Goal: Transaction & Acquisition: Purchase product/service

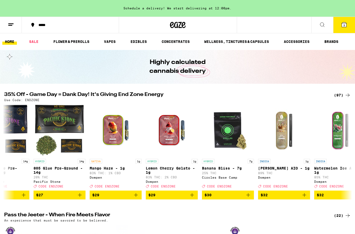
scroll to position [0, 2890]
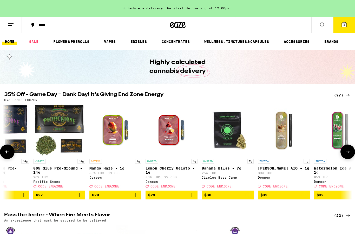
click at [103, 170] on p "Mango Haze - 1g" at bounding box center [115, 168] width 52 height 4
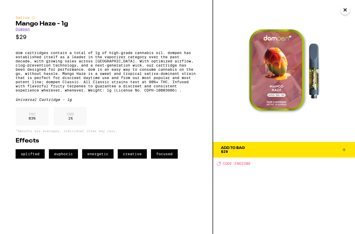
click at [345, 150] on icon at bounding box center [344, 150] width 6 height 6
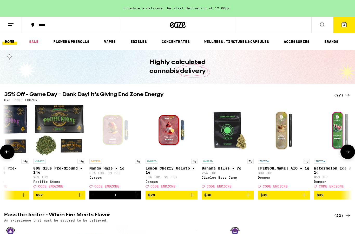
click at [174, 168] on p "Lemon Cherry Gelato - 1g" at bounding box center [172, 170] width 52 height 8
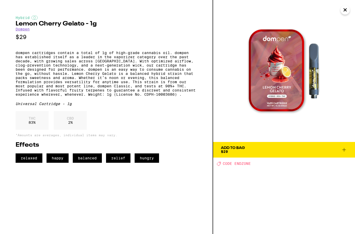
click at [342, 150] on icon at bounding box center [344, 150] width 6 height 6
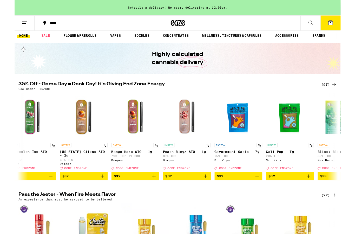
scroll to position [0, 3212]
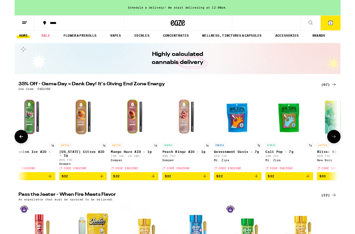
click at [178, 167] on p "Peach Ringz AIO - 1g" at bounding box center [187, 165] width 52 height 4
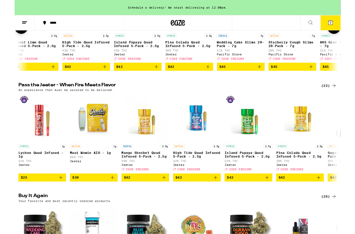
scroll to position [122, 0]
click at [183, 172] on p "High Tide Quad Infused 5-Pack - 2.5g" at bounding box center [199, 168] width 52 height 8
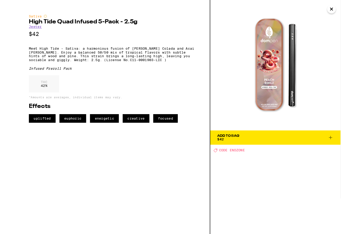
scroll to position [143, 0]
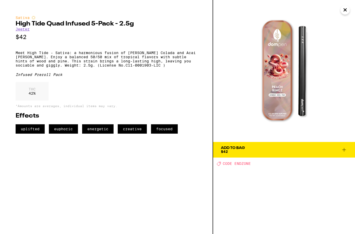
scroll to position [122, 0]
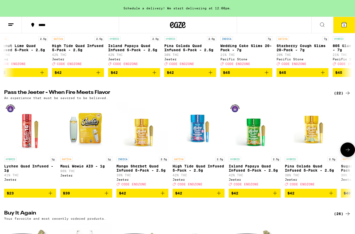
click at [192, 172] on p "High Tide Quad Infused 5-Pack - 2.5g" at bounding box center [199, 168] width 52 height 8
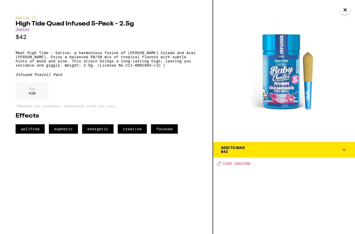
click at [346, 148] on icon at bounding box center [344, 150] width 6 height 6
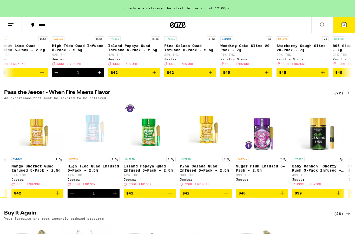
scroll to position [0, 106]
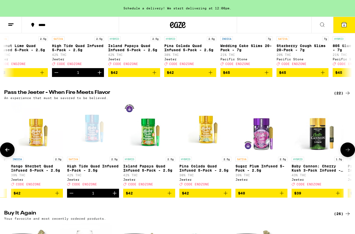
click at [148, 172] on p "Island Papaya Quad Infused 5-Pack - 2.5g" at bounding box center [149, 168] width 52 height 8
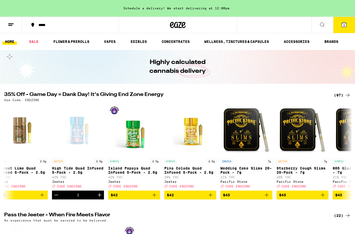
click at [342, 26] on icon at bounding box center [344, 24] width 5 height 5
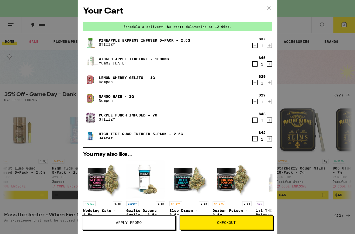
click at [48, 76] on div "Your Cart Schedule a delivery! We start delivering at 12:00pm. Pineapple Expres…" at bounding box center [177, 117] width 355 height 234
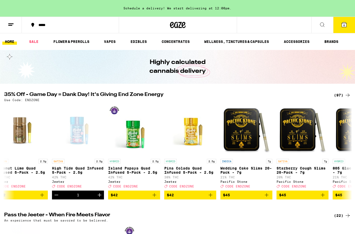
click at [139, 41] on link "EDIBLES" at bounding box center [139, 41] width 22 height 6
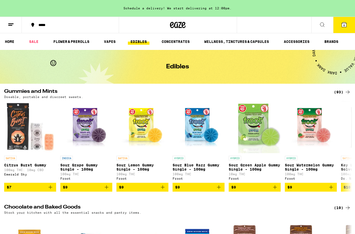
click at [218, 45] on link "WELLNESS, TINCTURES & CAPSULES" at bounding box center [237, 41] width 70 height 6
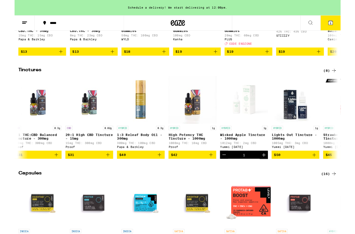
scroll to position [0, 5]
click at [12, 24] on line at bounding box center [10, 24] width 5 height 0
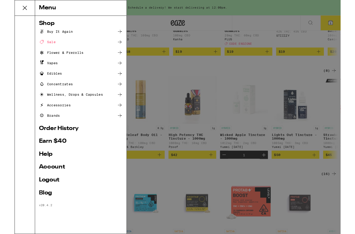
click at [34, 8] on div "Menu" at bounding box center [72, 8] width 100 height 17
click at [169, 130] on div "Menu Shop Buy It Again Sale Flower & Prerolls Vapes Edibles Concentrates Wellne…" at bounding box center [177, 127] width 355 height 255
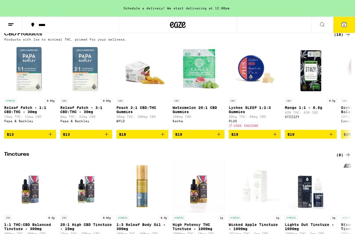
scroll to position [0, 0]
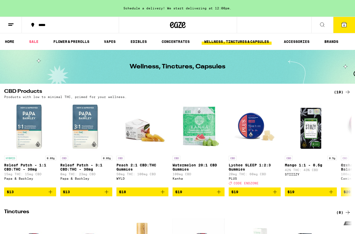
click at [11, 42] on link "HOME" at bounding box center [9, 41] width 15 height 6
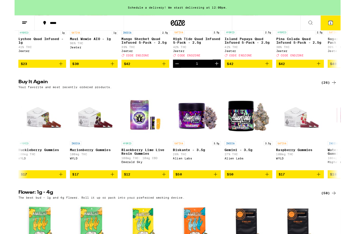
scroll to position [0, 562]
